Goal: Transaction & Acquisition: Purchase product/service

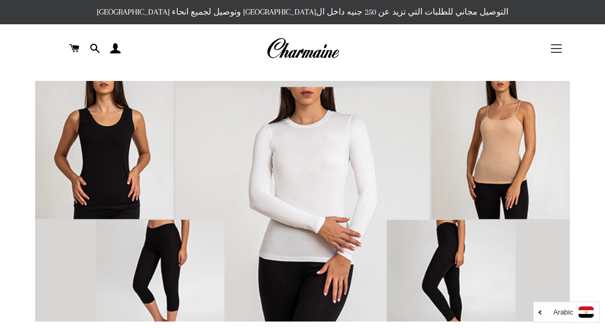
click at [568, 50] on button "التنقل في الموقع" at bounding box center [556, 48] width 27 height 27
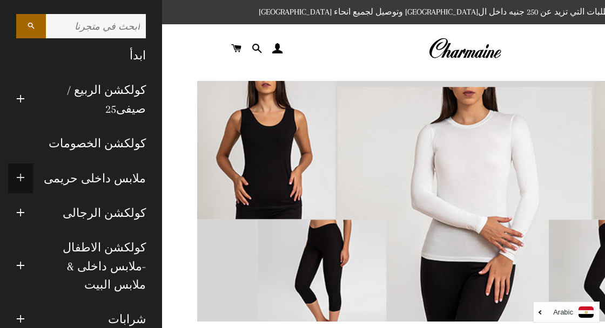
click at [19, 173] on span "button" at bounding box center [20, 179] width 9 height 14
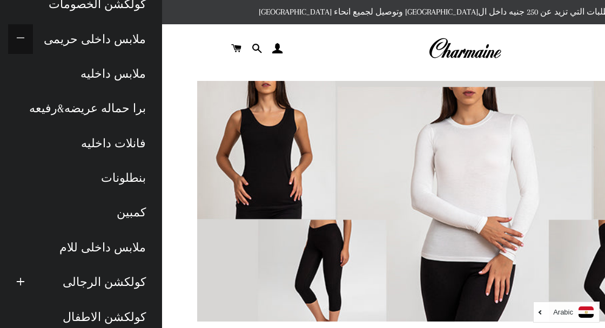
scroll to position [141, 0]
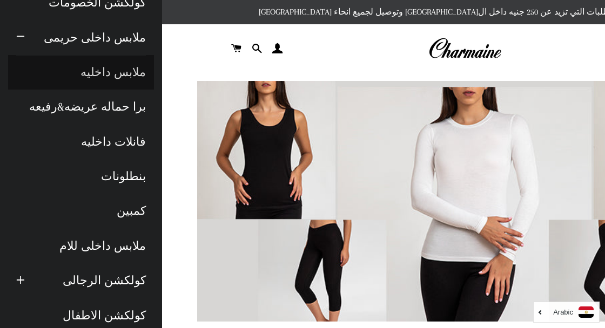
click at [141, 71] on link "ملابس داخليه" at bounding box center [81, 72] width 146 height 35
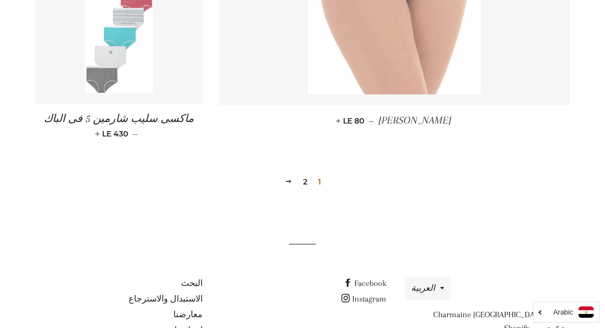
scroll to position [1357, 0]
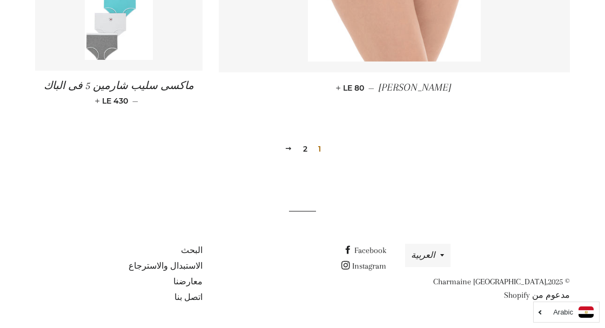
click at [303, 151] on link "2" at bounding box center [305, 149] width 13 height 16
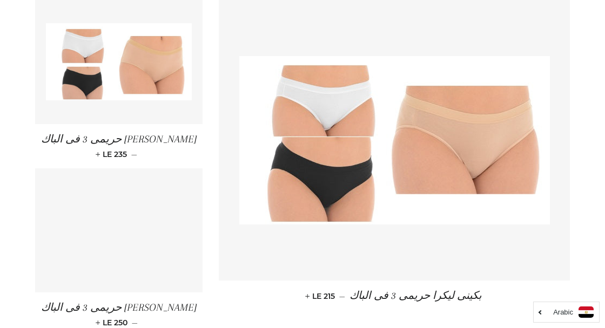
scroll to position [548, 0]
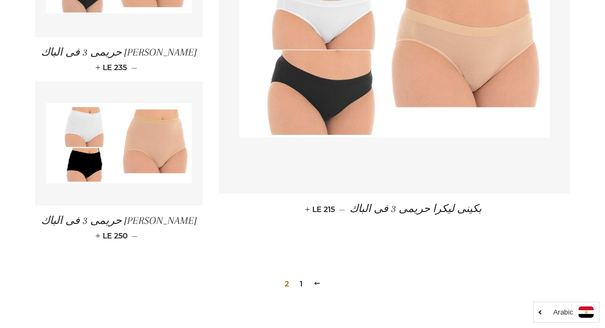
click at [301, 276] on link "1" at bounding box center [301, 284] width 11 height 16
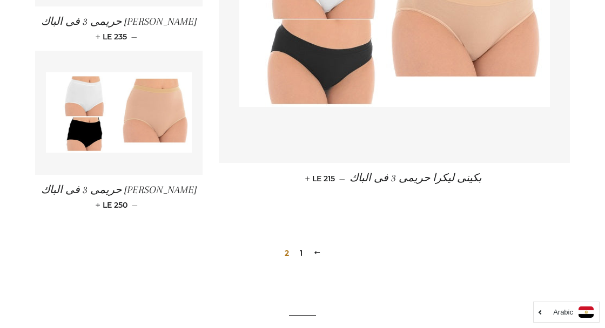
scroll to position [689, 0]
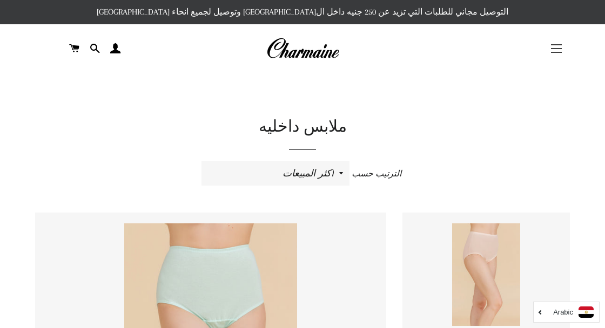
click at [551, 46] on button "التنقل في الموقع" at bounding box center [556, 48] width 27 height 27
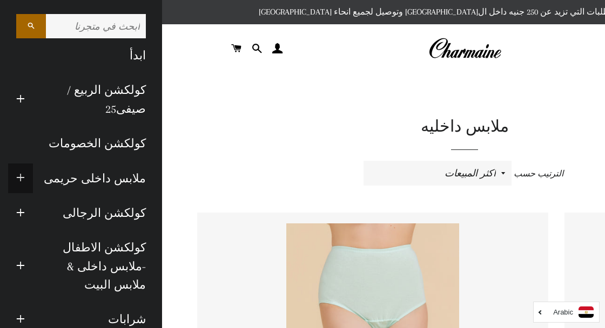
click at [19, 180] on span "button" at bounding box center [20, 179] width 9 height 14
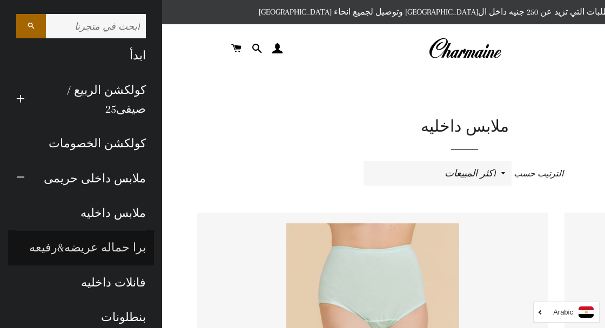
click at [90, 243] on link "برا حماله عريضه&رفيعه" at bounding box center [81, 248] width 146 height 35
